Goal: Information Seeking & Learning: Check status

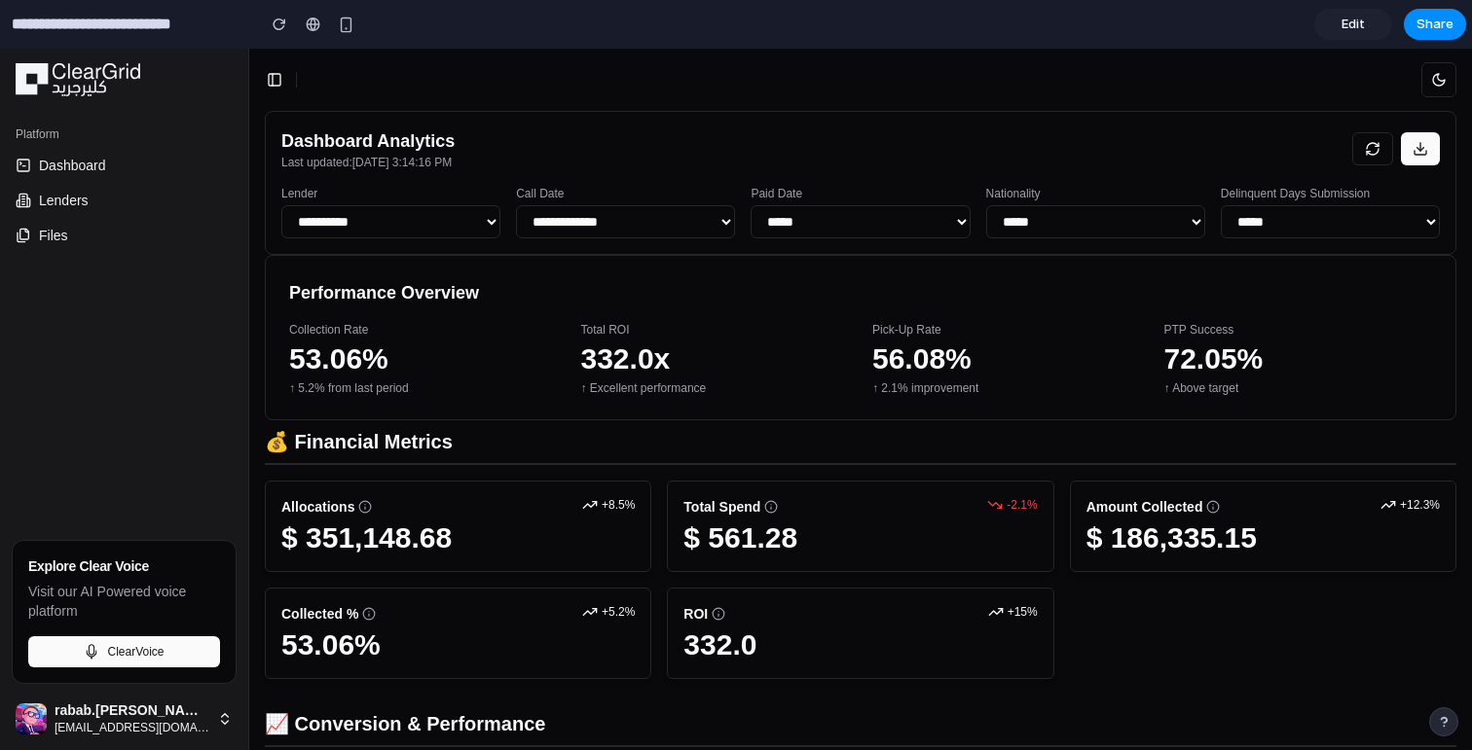
click at [450, 223] on select "**********" at bounding box center [390, 221] width 219 height 33
click at [281, 205] on select "**********" at bounding box center [390, 221] width 219 height 33
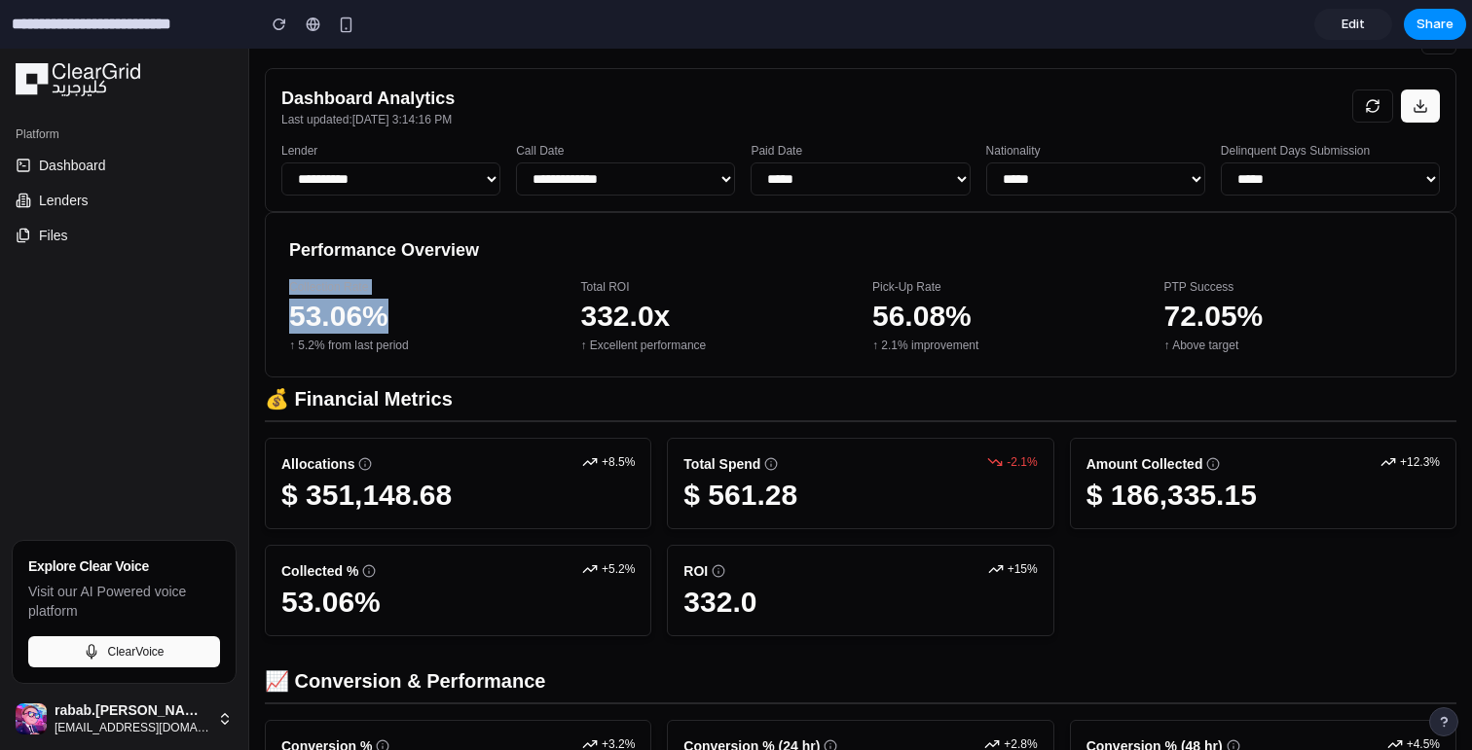
drag, startPoint x: 288, startPoint y: 292, endPoint x: 410, endPoint y: 327, distance: 126.6
click at [410, 327] on div "Collection Rate 53.06% ↑ 5.2% from last period" at bounding box center [423, 316] width 269 height 74
click at [410, 327] on p "53.06%" at bounding box center [423, 316] width 269 height 35
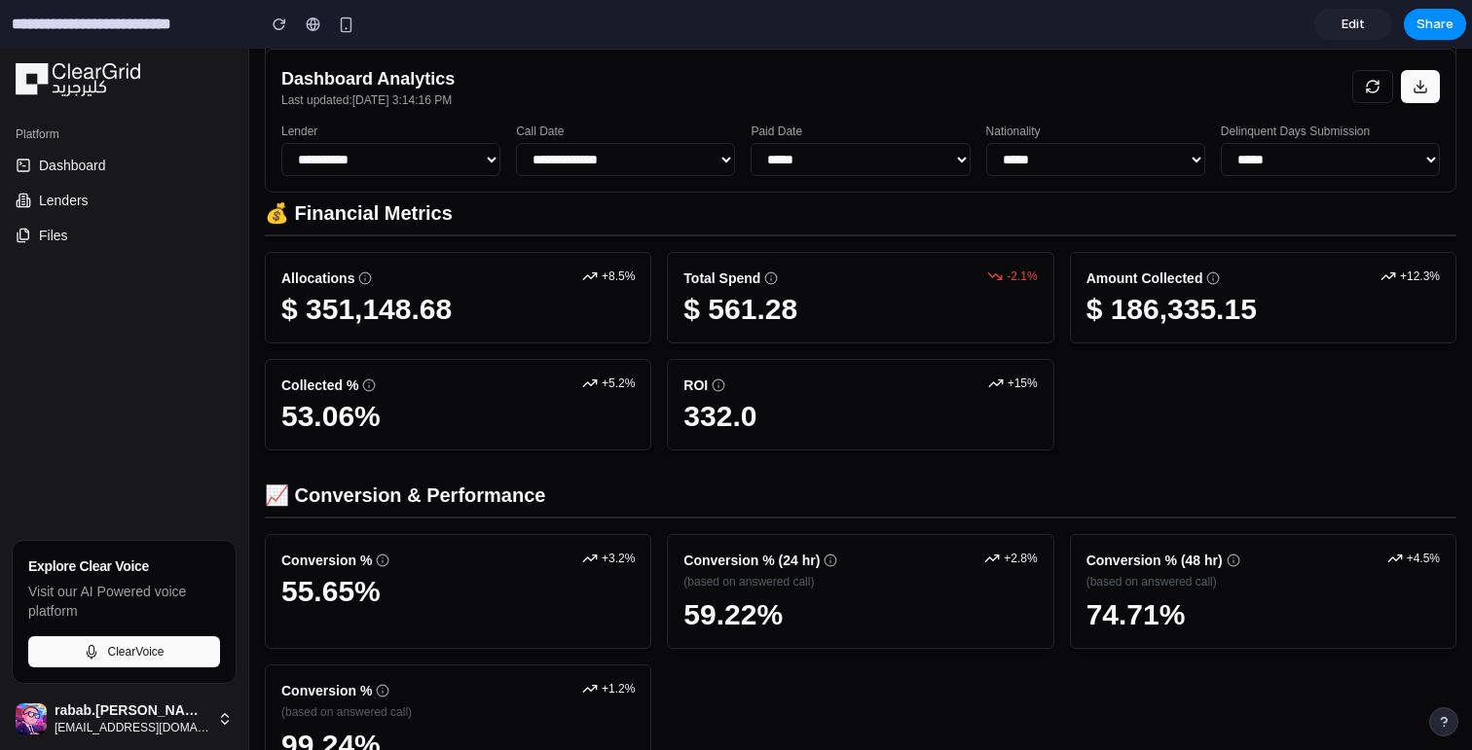
scroll to position [246, 0]
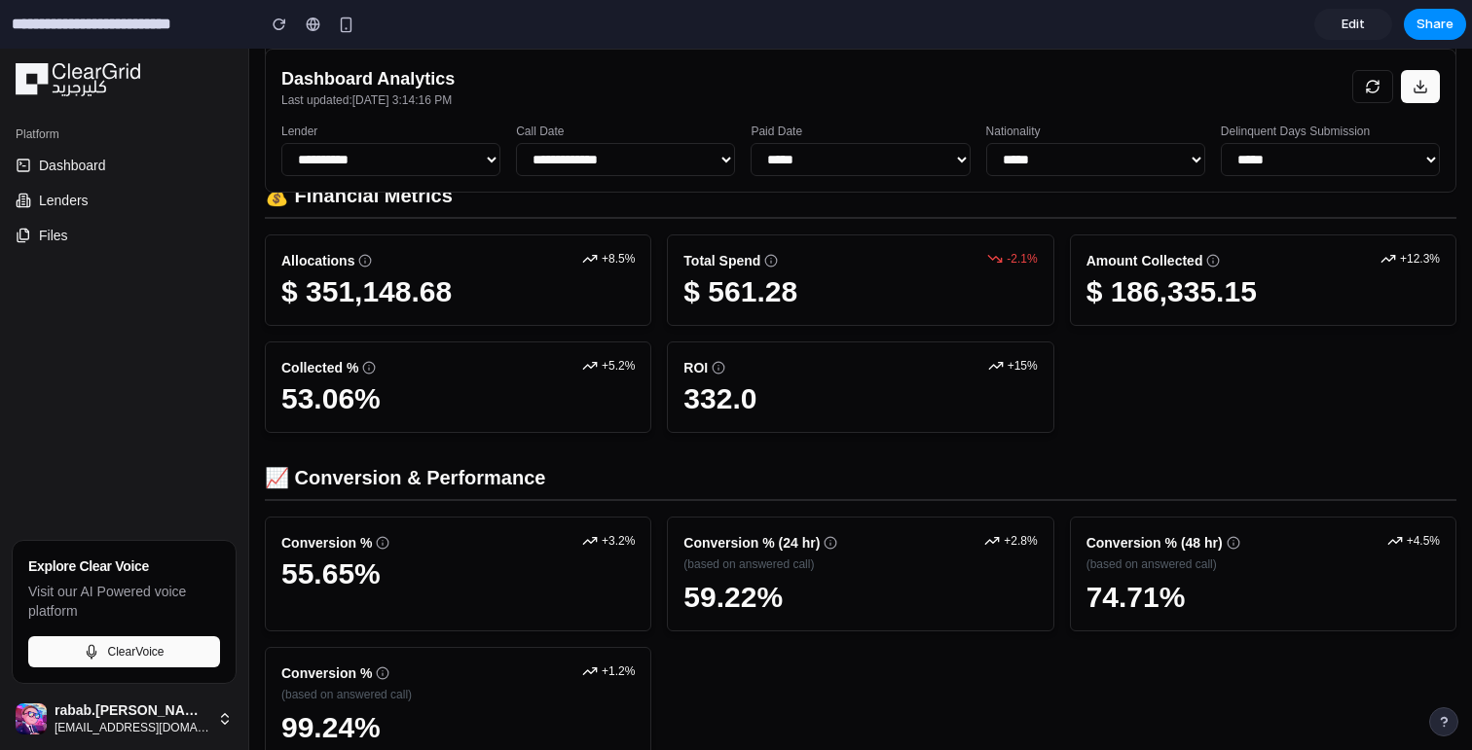
click at [721, 294] on h2 "$ 561.28" at bounding box center [859, 291] width 353 height 35
click at [721, 295] on h2 "$ 561.28" at bounding box center [859, 291] width 353 height 35
click at [1175, 296] on h2 "$ 186,335.15" at bounding box center [1262, 291] width 353 height 35
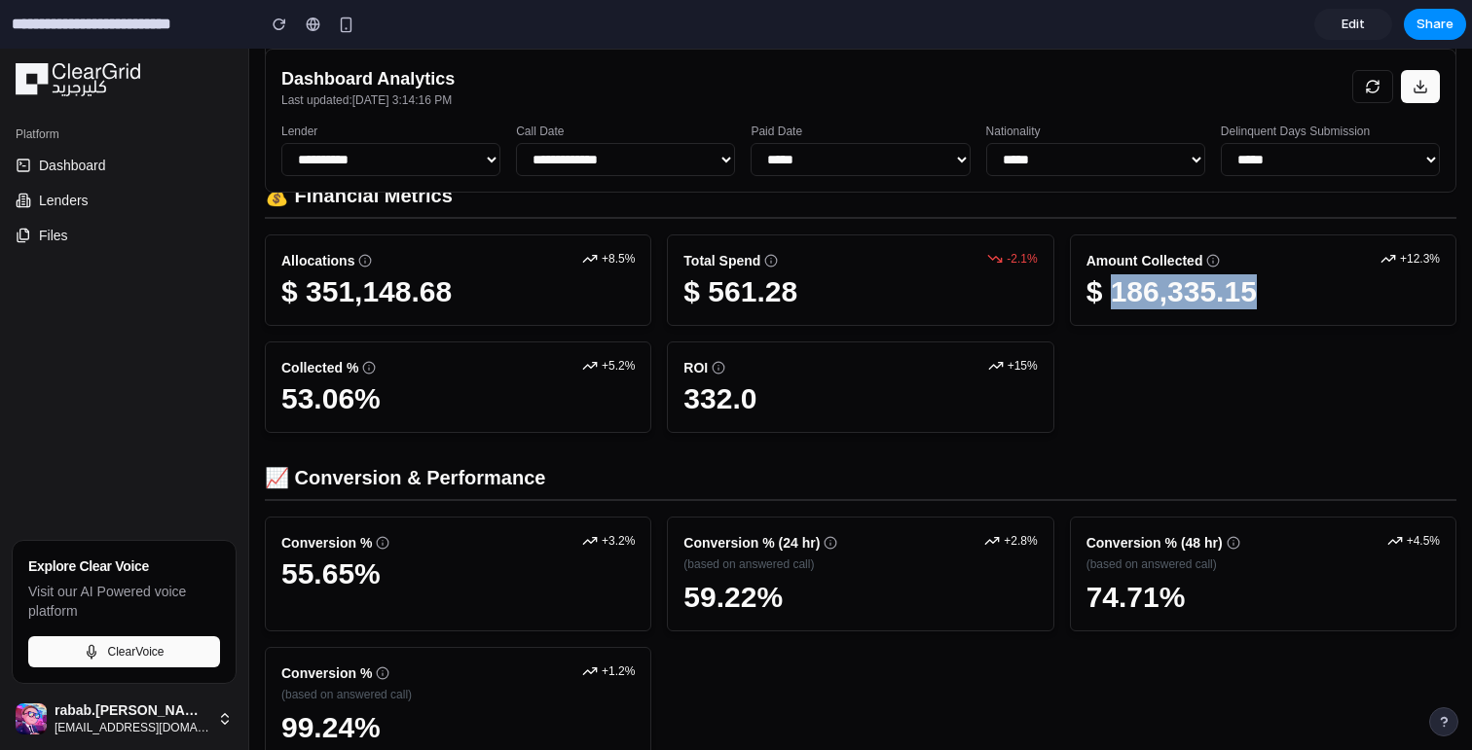
click at [1175, 296] on h2 "$ 186,335.15" at bounding box center [1262, 291] width 353 height 35
click at [687, 317] on div "Total Spend -2.1% $ 561.28" at bounding box center [860, 280] width 386 height 91
click at [691, 277] on h2 "$ 561.28" at bounding box center [859, 291] width 353 height 35
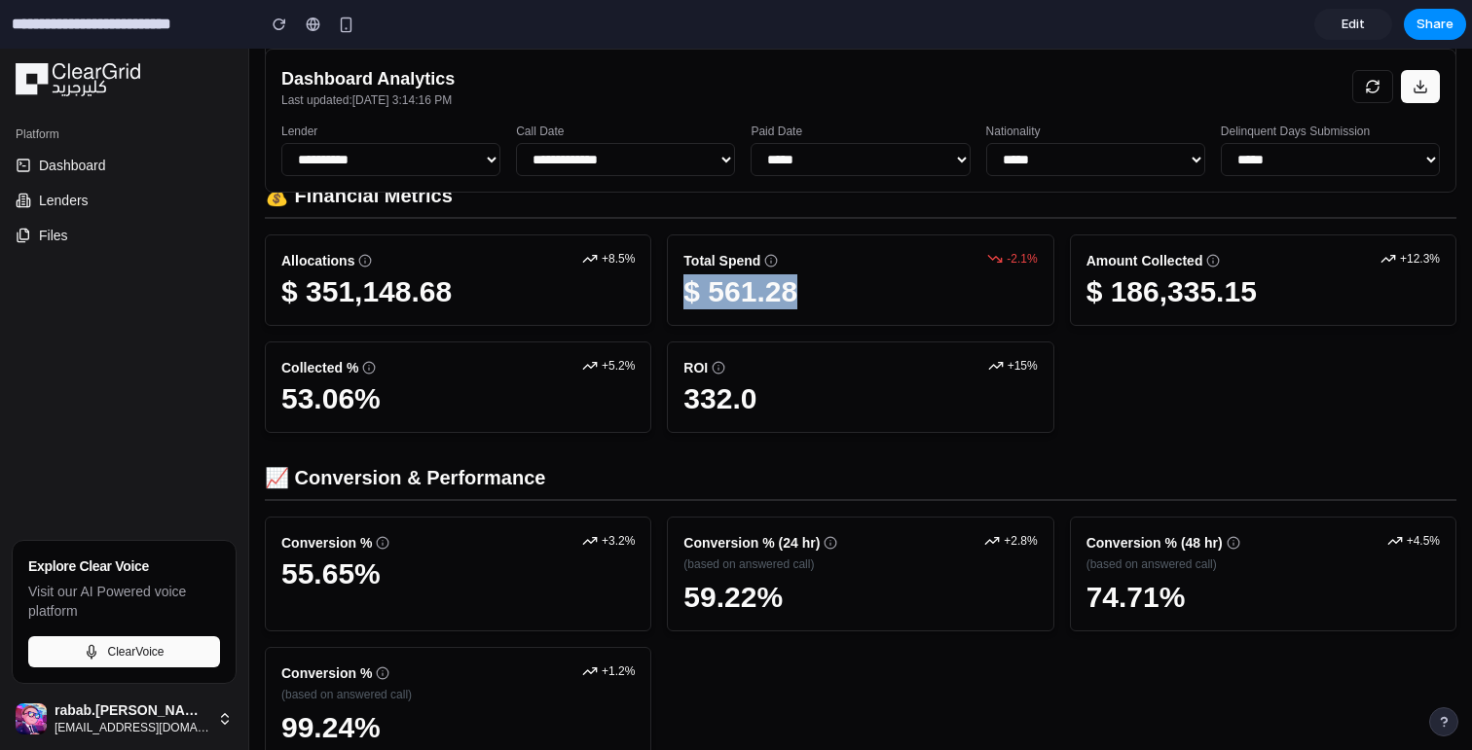
drag, startPoint x: 685, startPoint y: 277, endPoint x: 833, endPoint y: 285, distance: 148.1
click at [833, 285] on h2 "$ 561.28" at bounding box center [859, 291] width 353 height 35
click at [1137, 280] on h2 "$ 186,335.15" at bounding box center [1262, 291] width 353 height 35
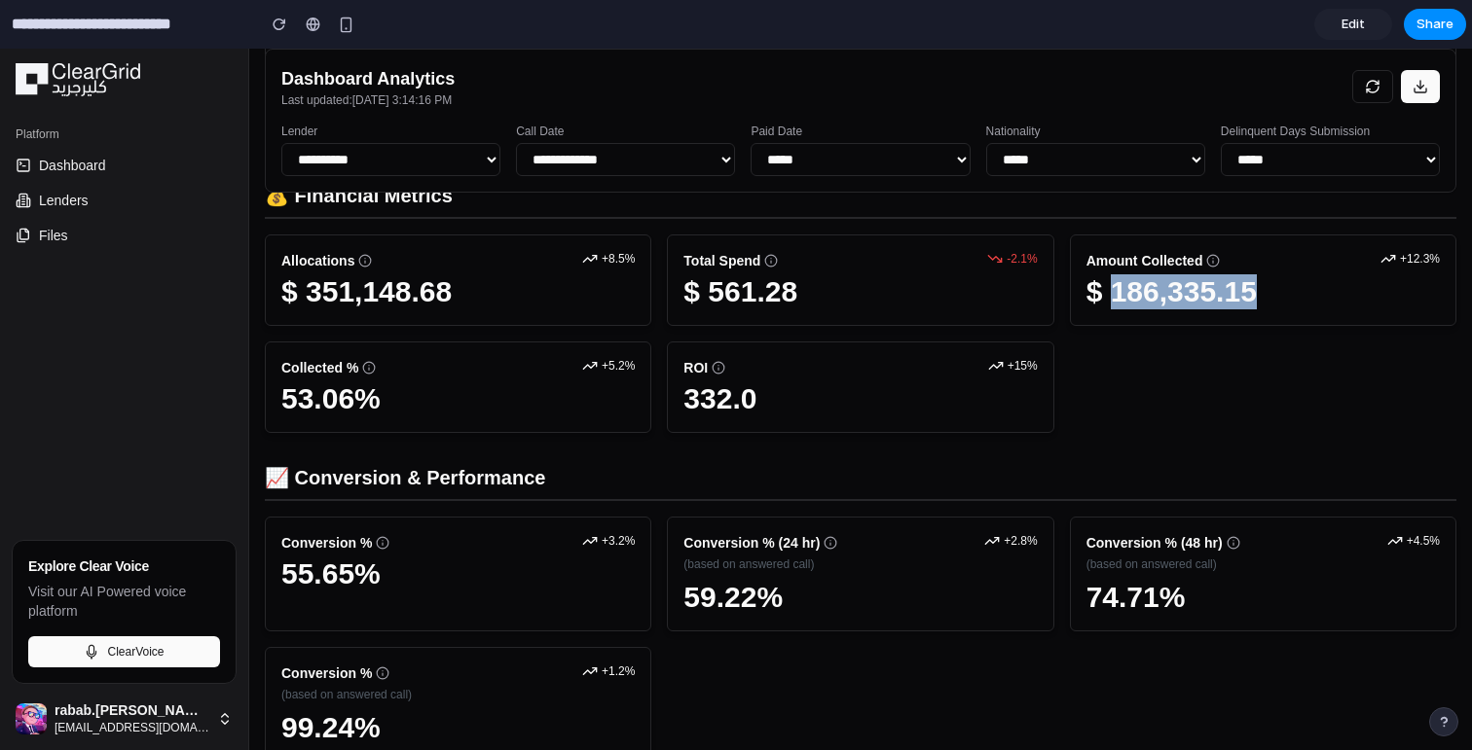
click at [1137, 280] on h2 "$ 186,335.15" at bounding box center [1262, 291] width 353 height 35
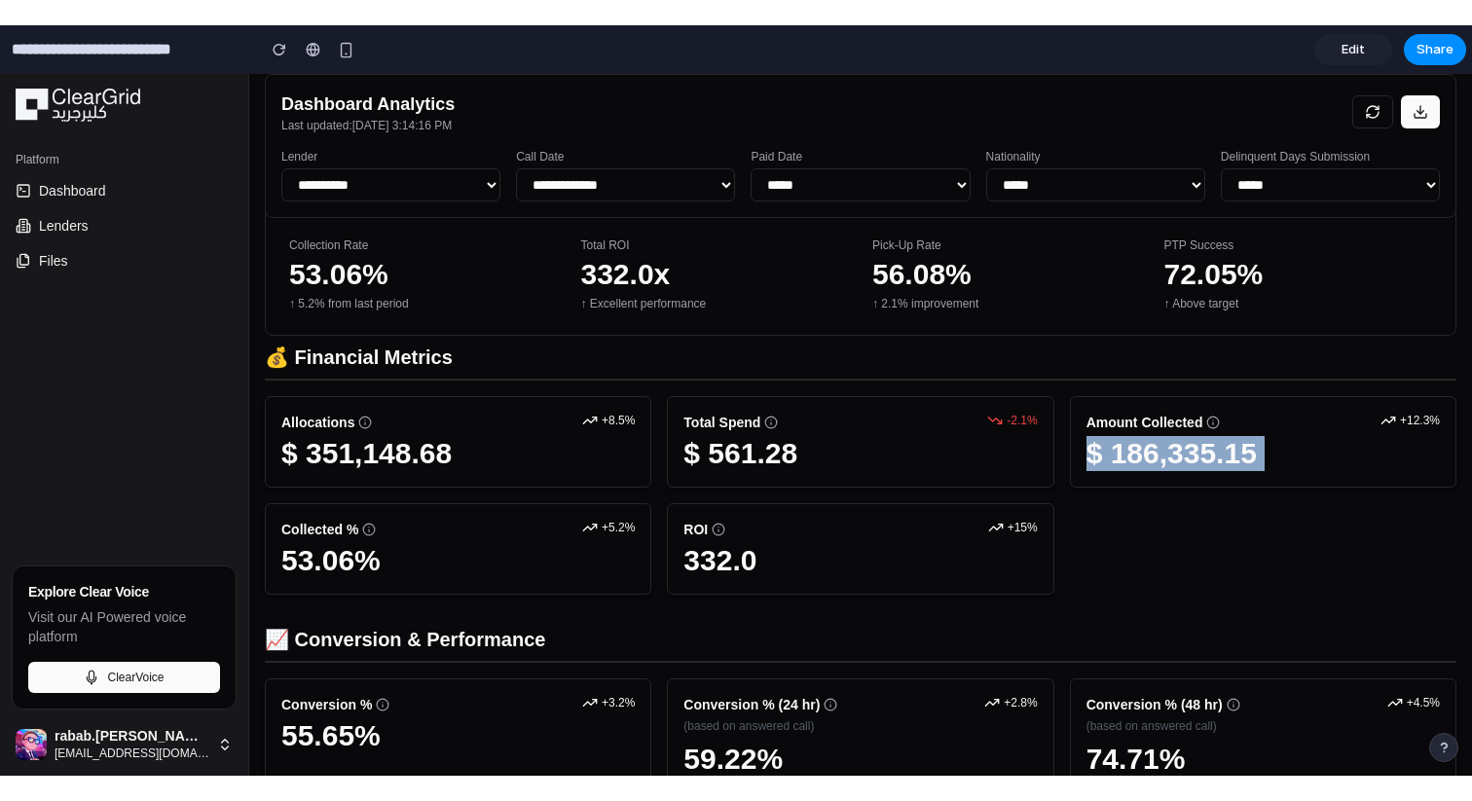
scroll to position [0, 0]
